Goal: Information Seeking & Learning: Understand process/instructions

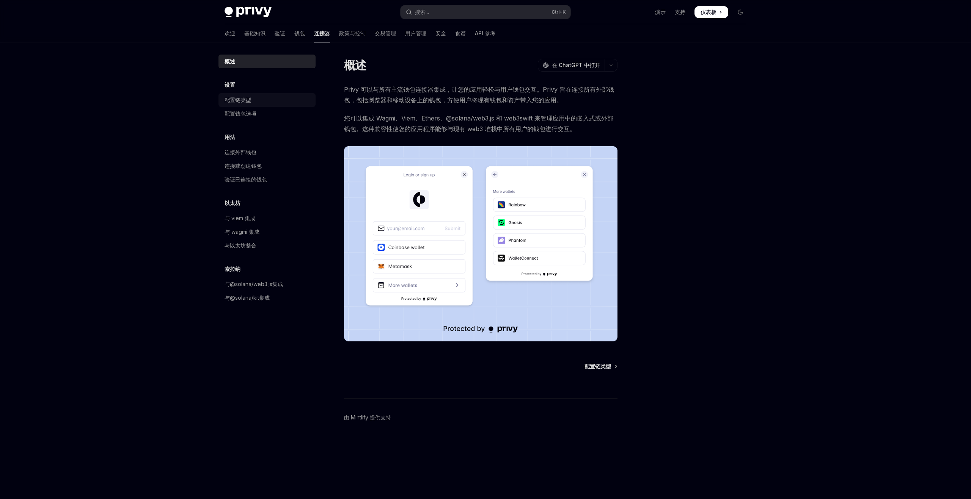
click at [269, 98] on div "配置链类型" at bounding box center [268, 100] width 86 height 9
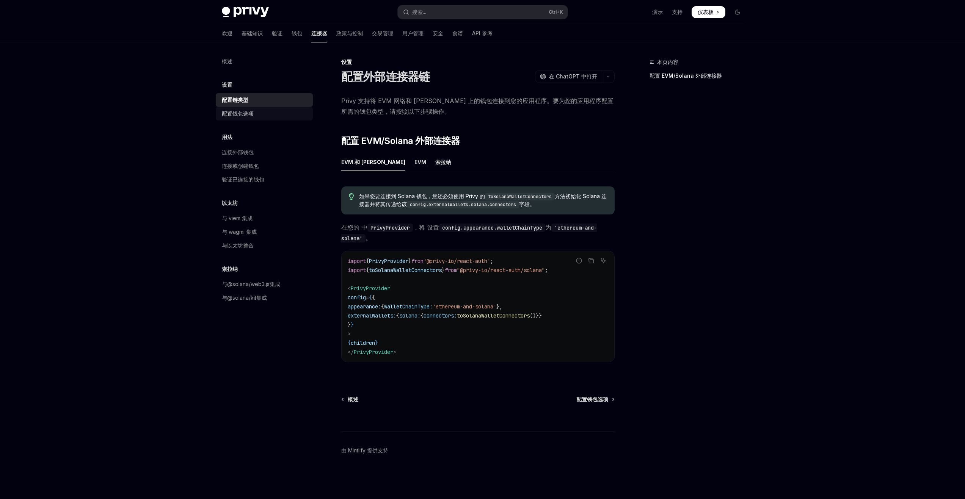
click at [268, 115] on div "配置钱包选项" at bounding box center [265, 113] width 86 height 9
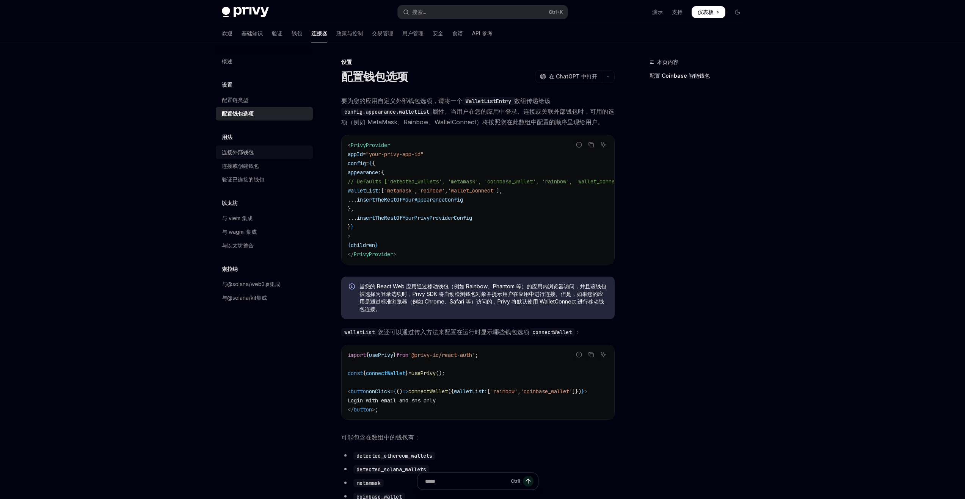
click at [265, 154] on div "连接外部钱包" at bounding box center [265, 152] width 86 height 9
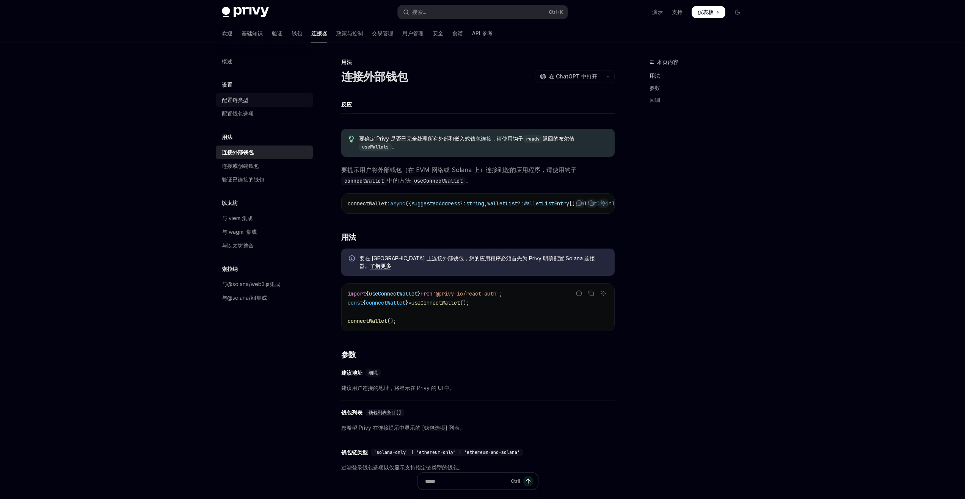
click at [270, 98] on div "配置链类型" at bounding box center [265, 100] width 86 height 9
type textarea "*"
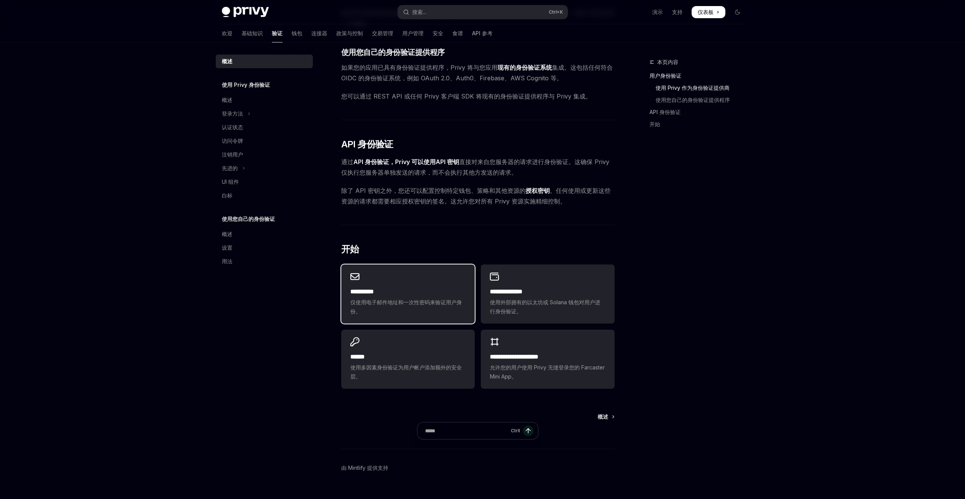
scroll to position [345, 0]
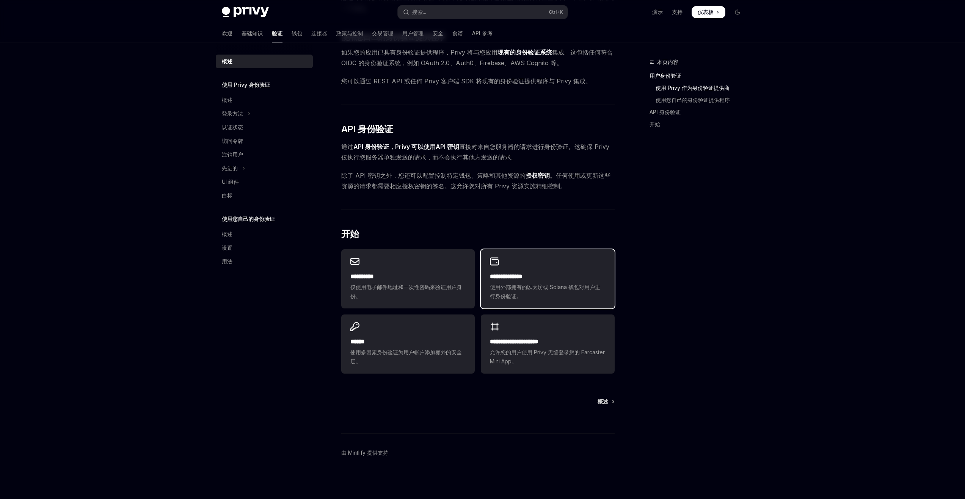
click at [549, 268] on div "**********" at bounding box center [547, 279] width 133 height 59
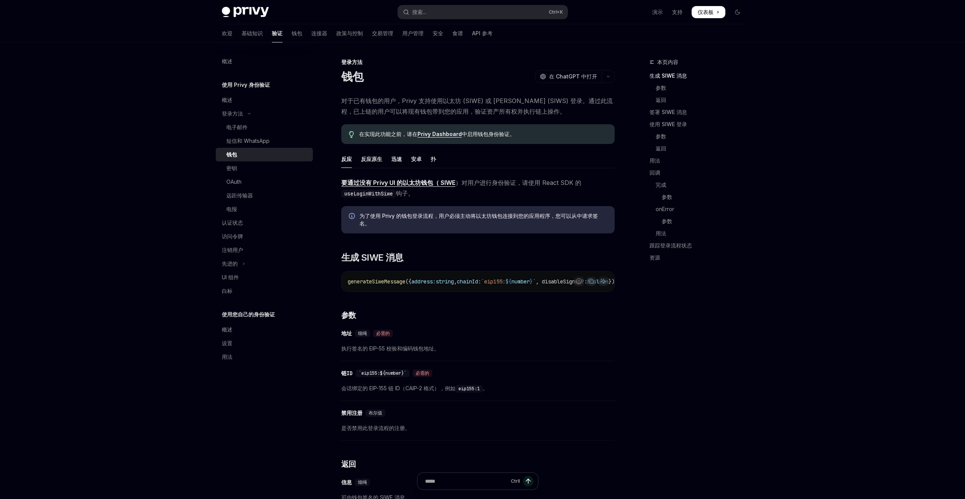
click at [447, 136] on font "Privy Dashboard" at bounding box center [440, 134] width 44 height 6
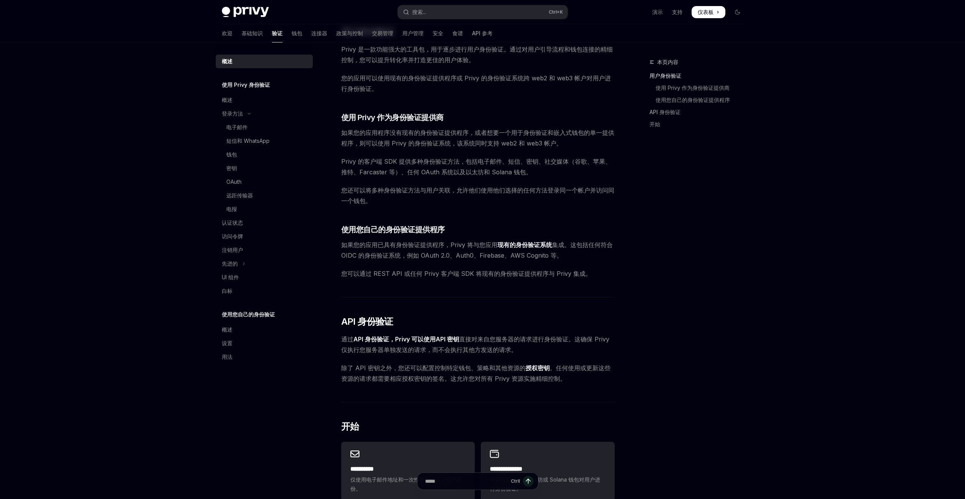
scroll to position [115, 0]
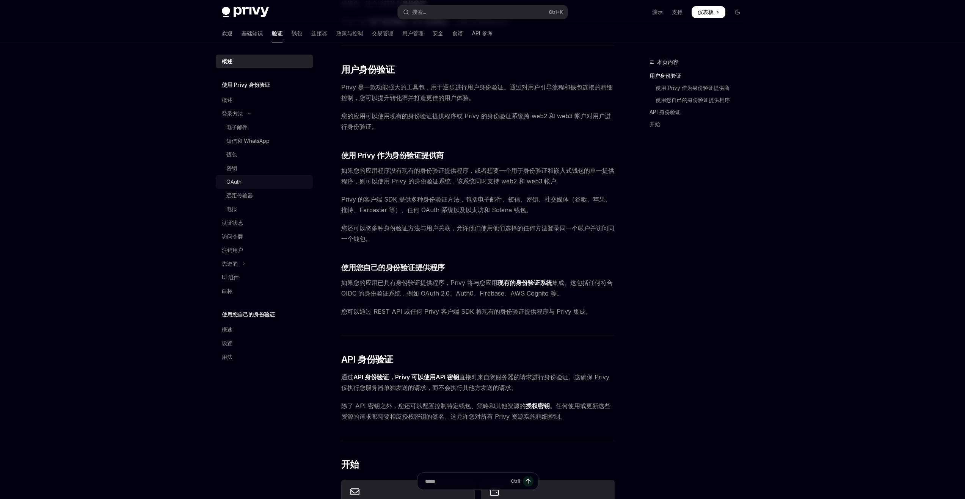
click at [242, 177] on div "OAuth" at bounding box center [267, 181] width 82 height 9
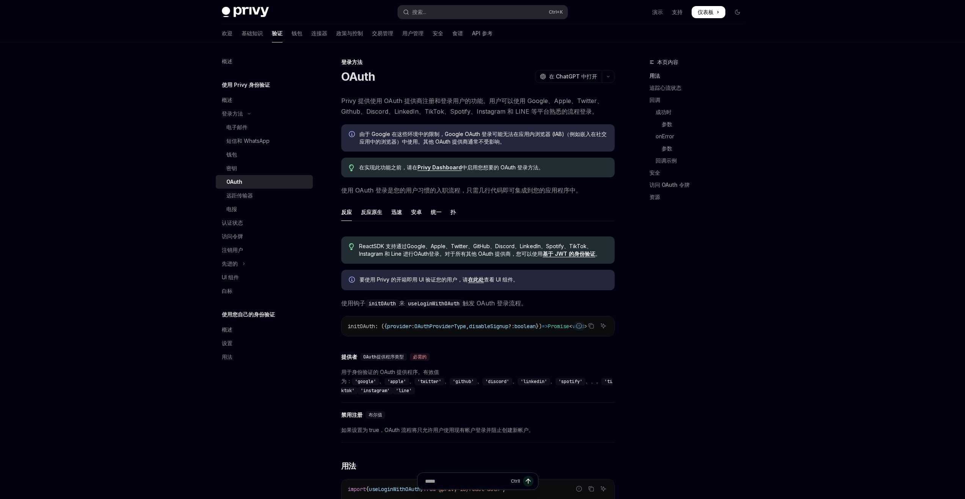
click at [480, 283] on font "在此处" at bounding box center [476, 279] width 16 height 6
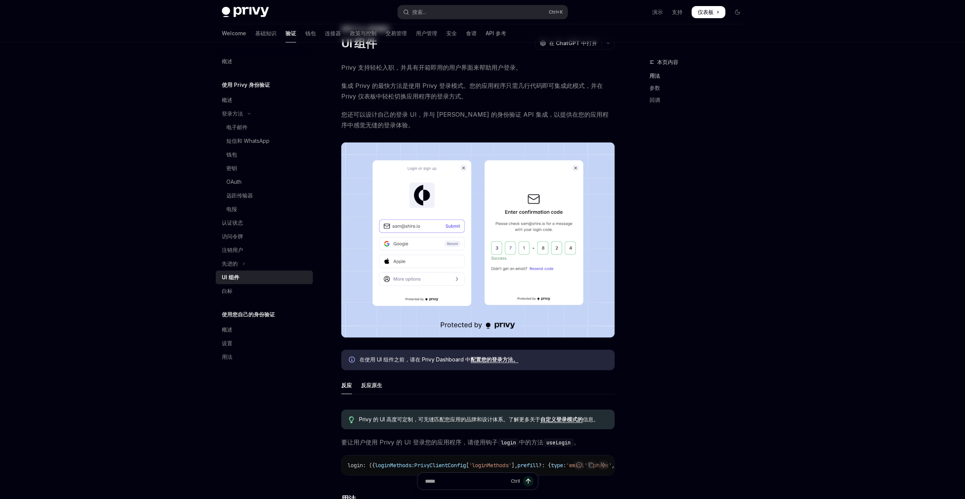
scroll to position [190, 0]
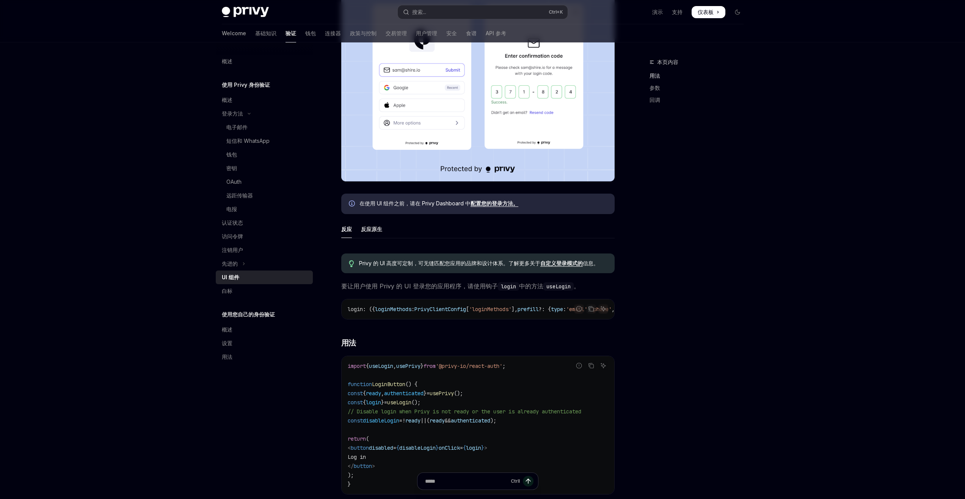
click at [552, 264] on font "自定义登录模式的" at bounding box center [561, 263] width 42 height 6
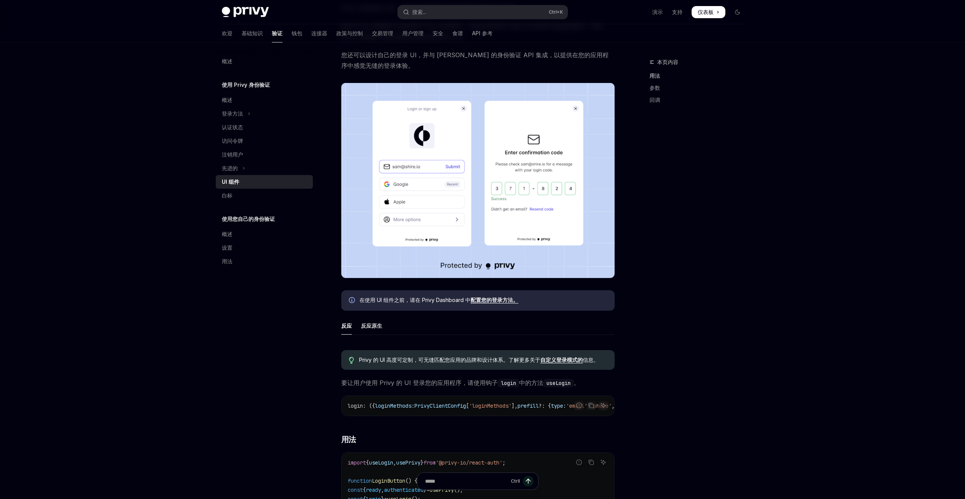
scroll to position [76, 0]
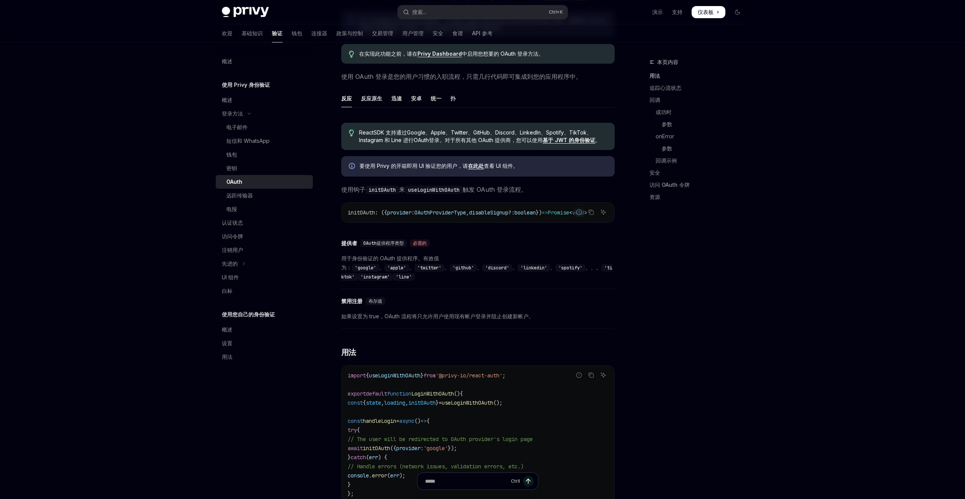
click at [478, 248] on div "​ 提供者 OAuth提供程序类型 必需的" at bounding box center [474, 243] width 266 height 9
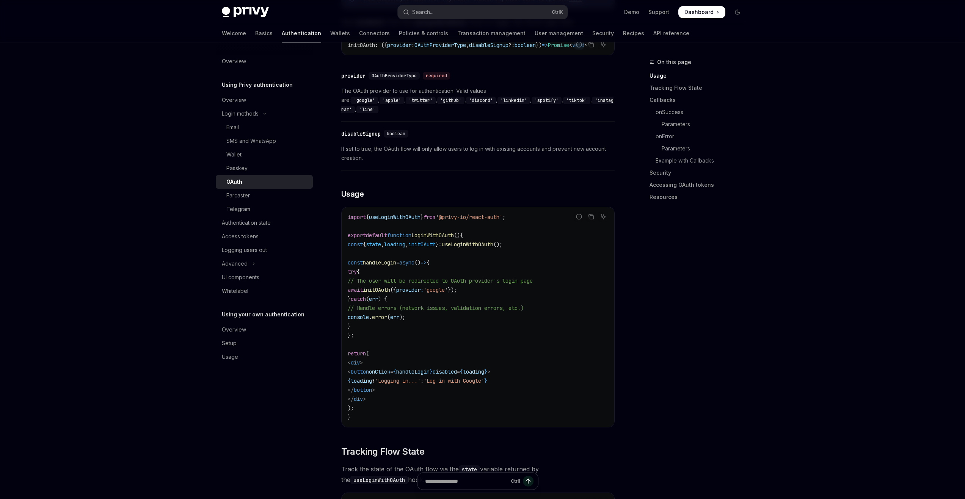
scroll to position [359, 0]
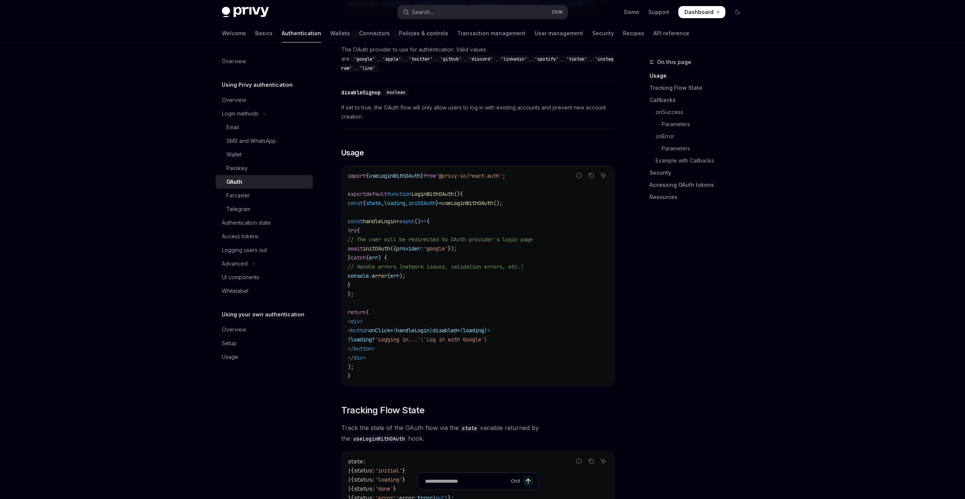
click at [436, 200] on span "initOAuth" at bounding box center [421, 203] width 27 height 7
drag, startPoint x: 443, startPoint y: 195, endPoint x: 458, endPoint y: 195, distance: 14.4
click at [436, 200] on span "initOAuth" at bounding box center [421, 203] width 27 height 7
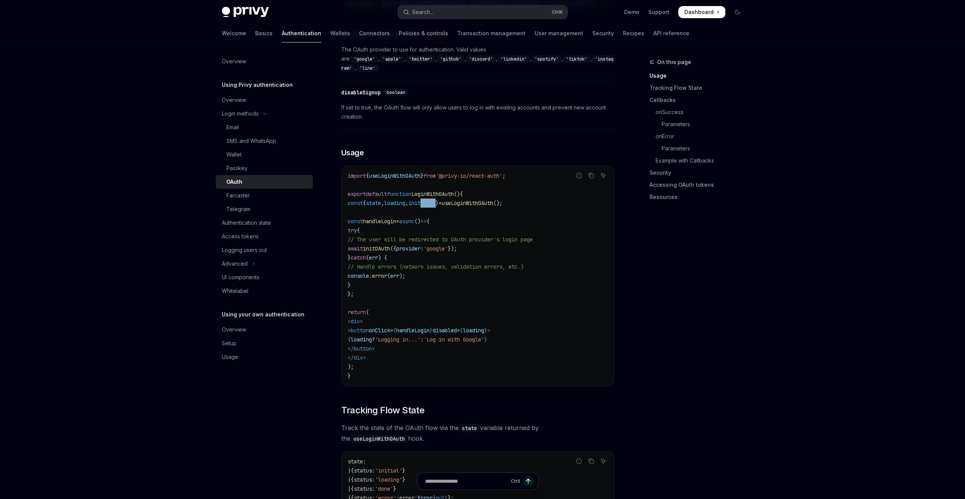
copy span "OAuth"
click at [505, 264] on span "// Handle errors (network issues, validation errors, etc.)" at bounding box center [436, 267] width 176 height 7
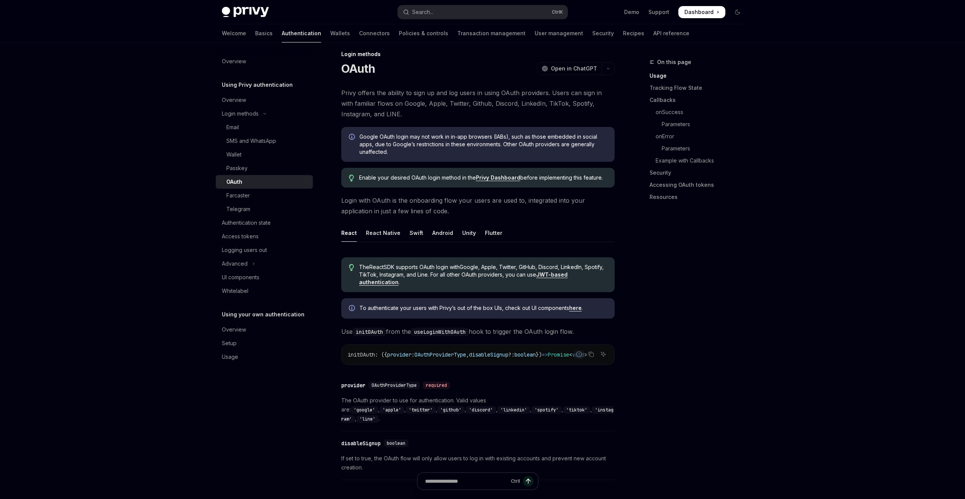
scroll to position [0, 0]
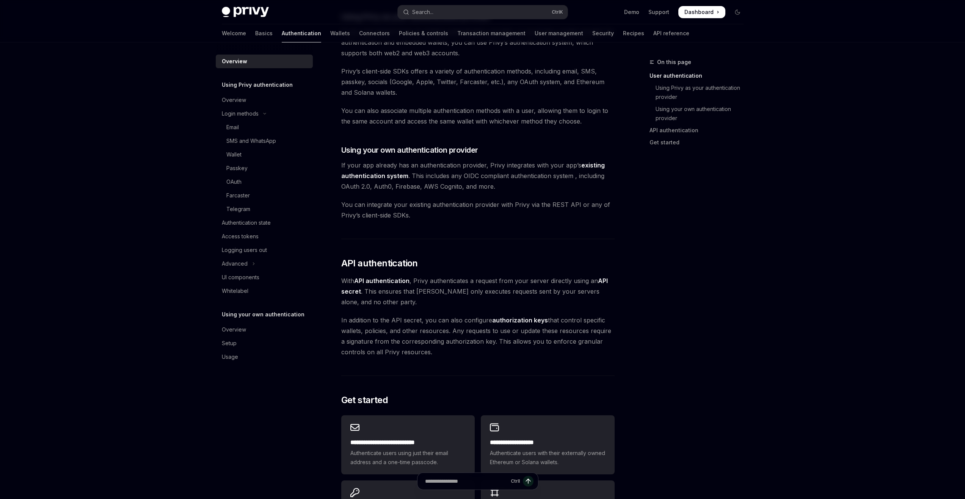
scroll to position [305, 0]
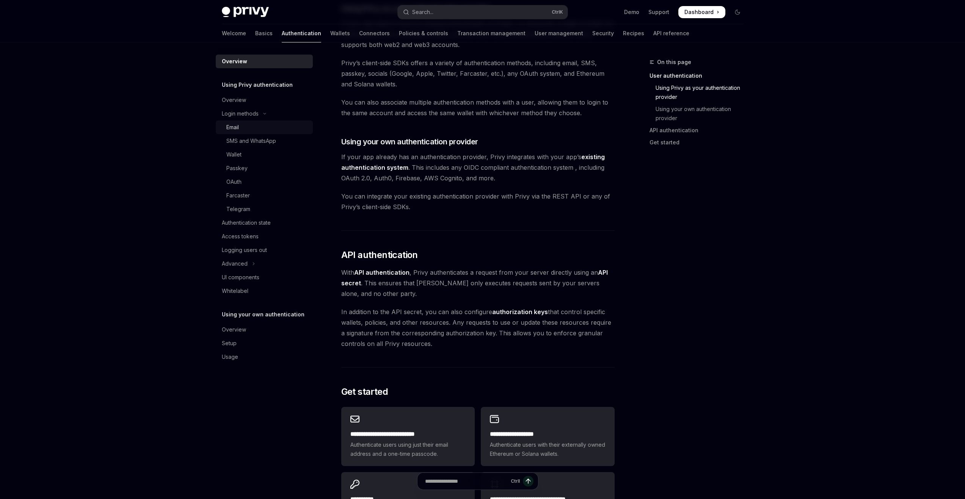
click at [266, 126] on div "Email" at bounding box center [267, 127] width 82 height 9
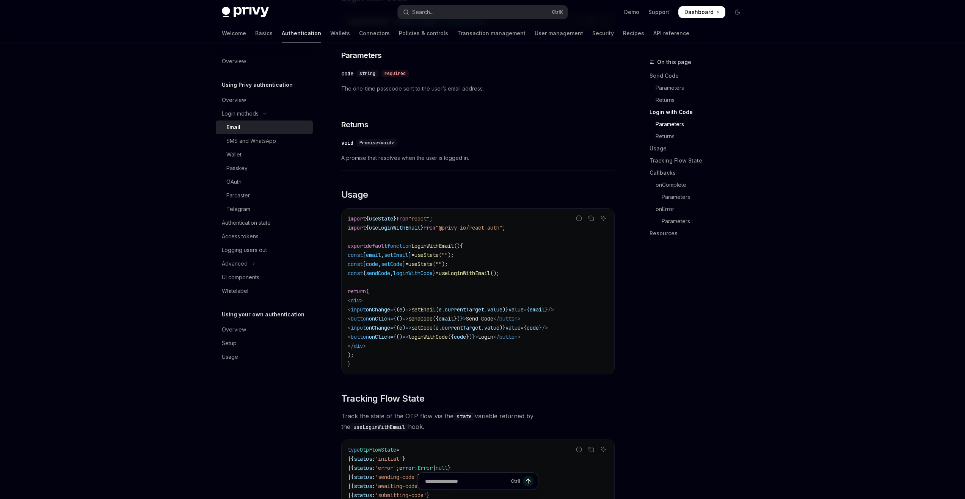
scroll to position [531, 0]
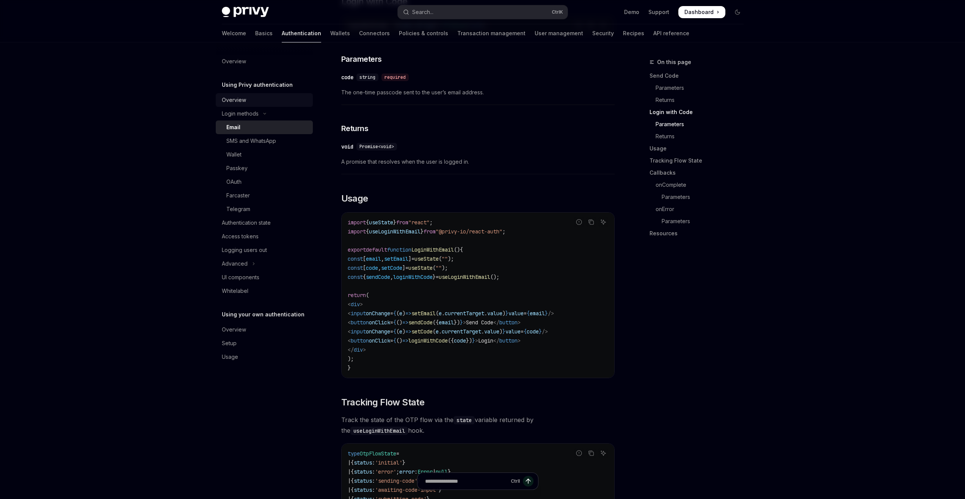
click at [260, 101] on div "Overview" at bounding box center [265, 100] width 86 height 9
type textarea "*"
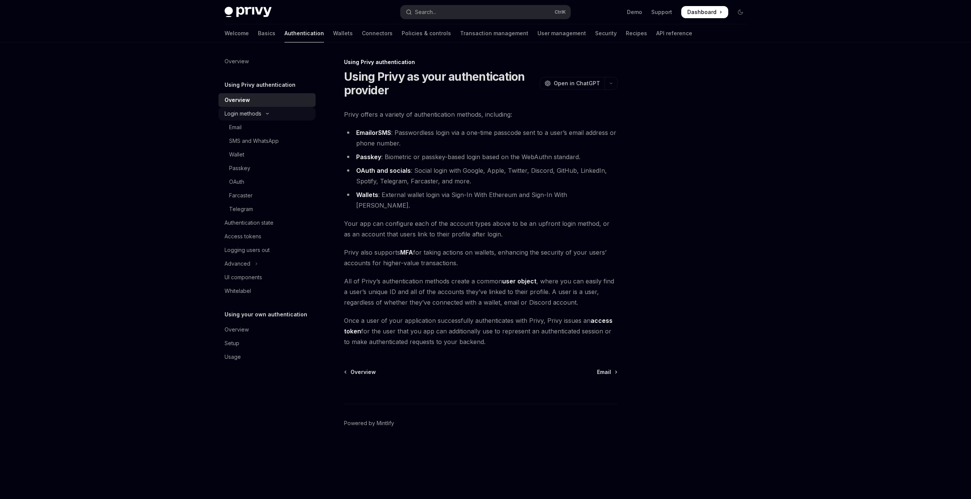
click at [265, 113] on icon "Toggle Login methods section" at bounding box center [267, 113] width 9 height 3
